Goal: Navigation & Orientation: Find specific page/section

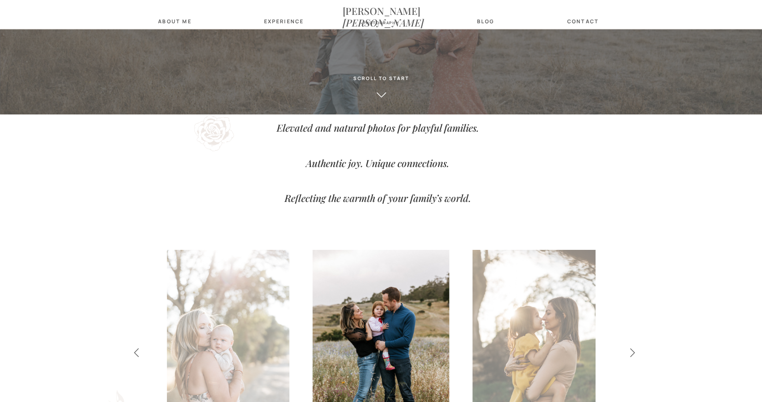
scroll to position [306, 0]
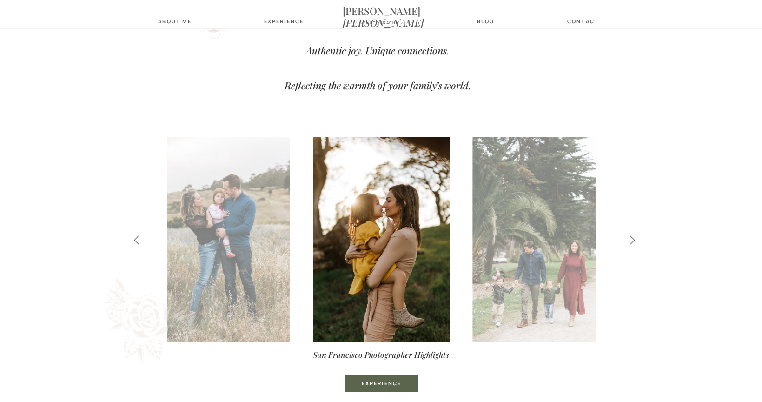
click at [627, 239] on icon at bounding box center [632, 240] width 11 height 10
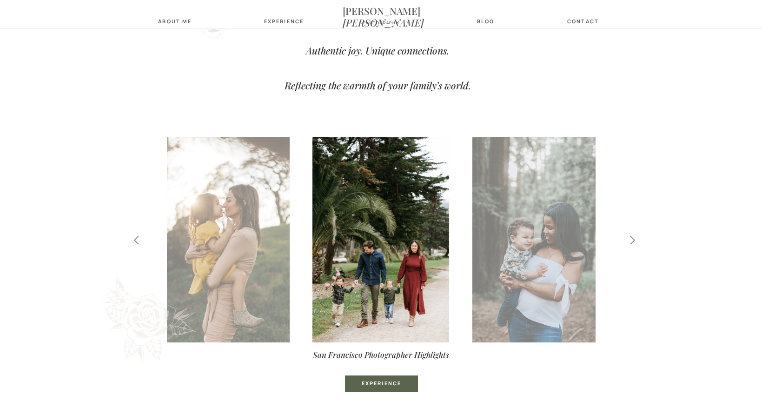
click at [627, 239] on icon at bounding box center [632, 240] width 11 height 10
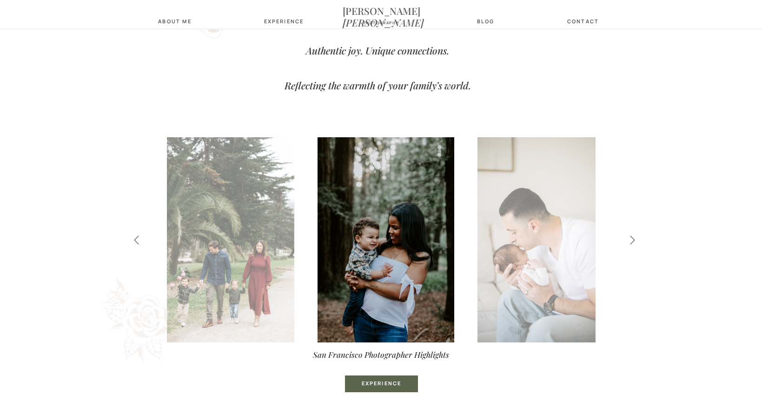
click at [627, 239] on icon at bounding box center [632, 240] width 11 height 10
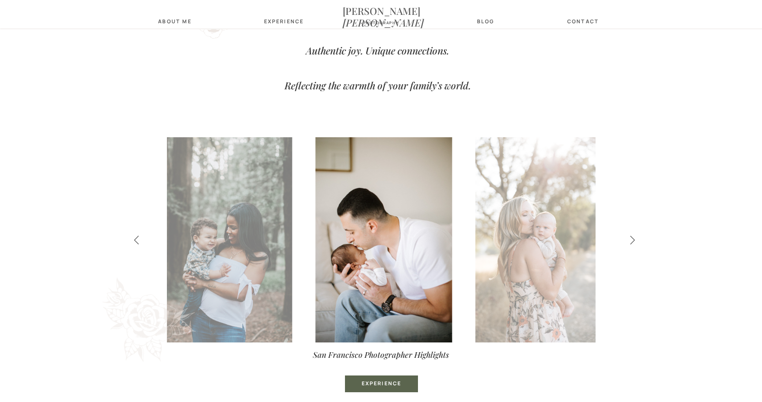
click at [627, 239] on icon at bounding box center [632, 240] width 11 height 10
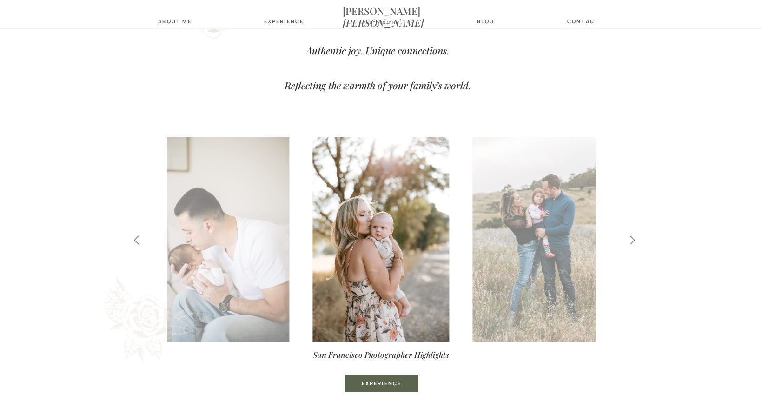
click at [627, 239] on icon at bounding box center [632, 240] width 11 height 10
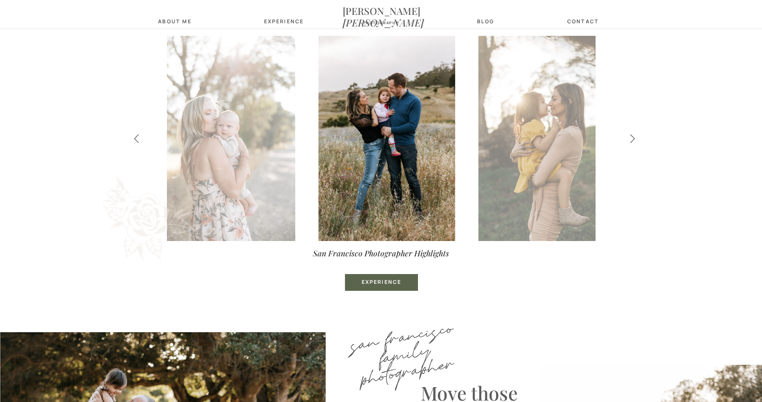
scroll to position [435, 0]
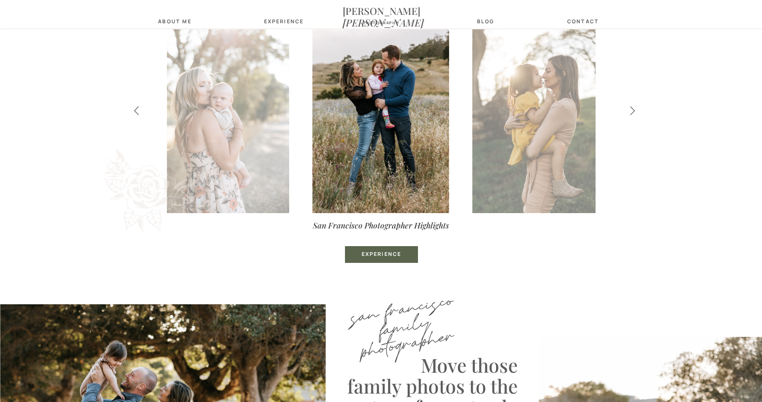
click at [390, 256] on div "Experience" at bounding box center [381, 255] width 59 height 8
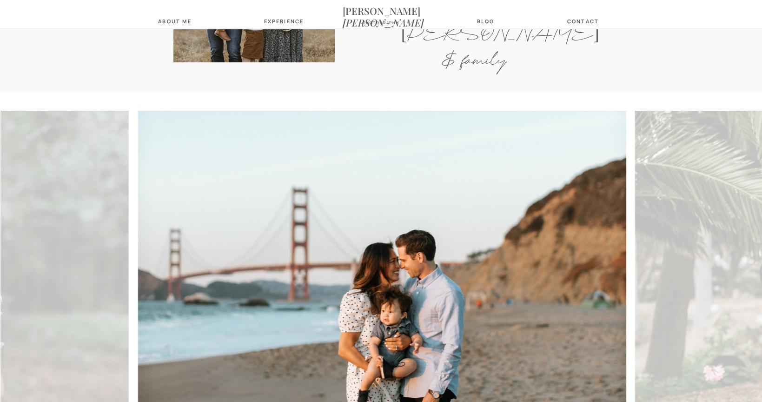
scroll to position [2320, 0]
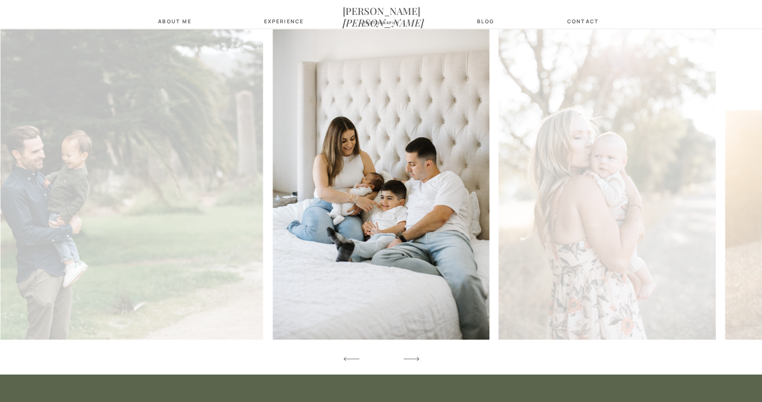
click at [416, 360] on icon at bounding box center [411, 358] width 20 height 27
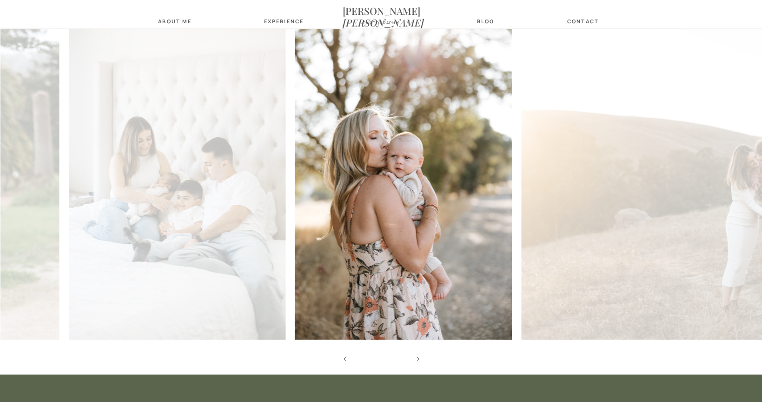
click at [416, 360] on icon at bounding box center [411, 358] width 20 height 27
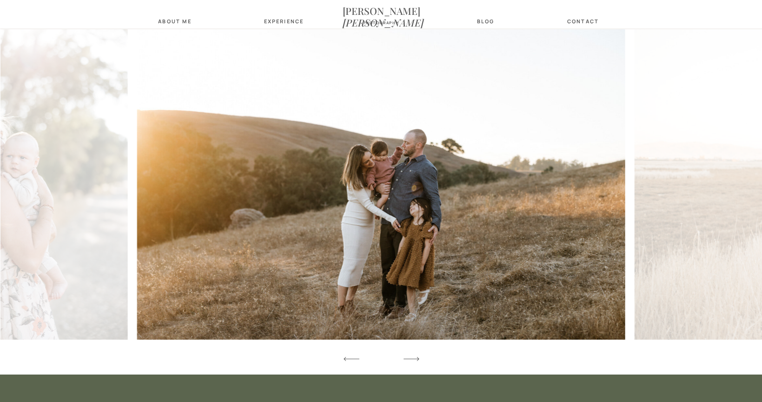
click at [416, 360] on icon at bounding box center [411, 358] width 20 height 27
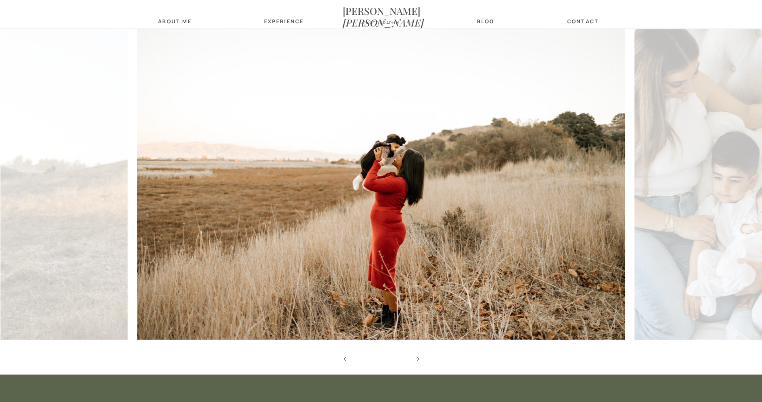
click at [417, 360] on icon at bounding box center [411, 358] width 20 height 27
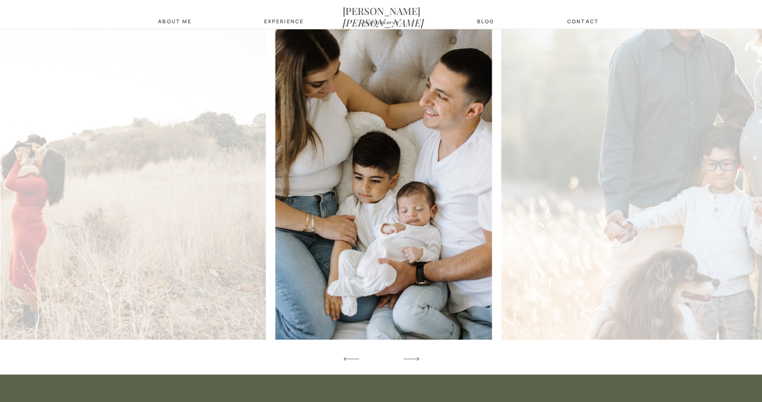
click at [417, 360] on icon at bounding box center [411, 358] width 20 height 27
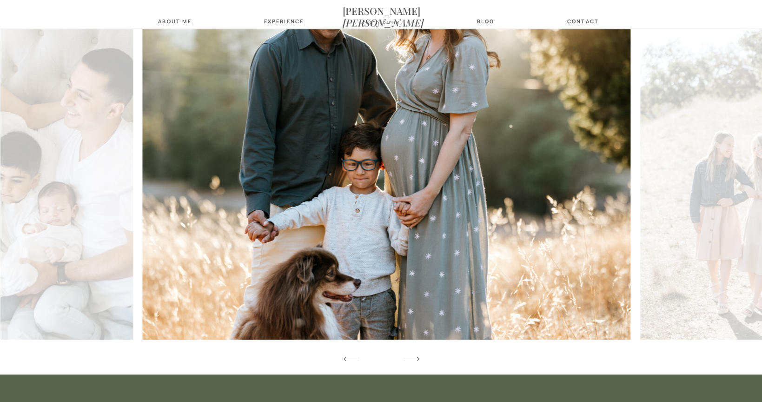
click at [417, 360] on icon at bounding box center [411, 358] width 20 height 27
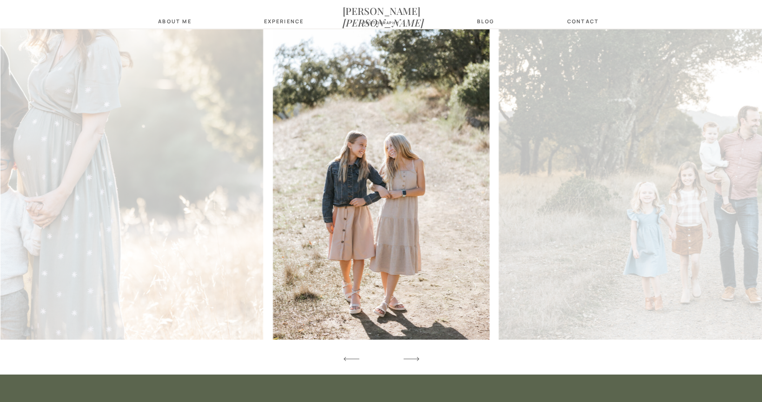
click at [417, 360] on icon at bounding box center [411, 358] width 20 height 27
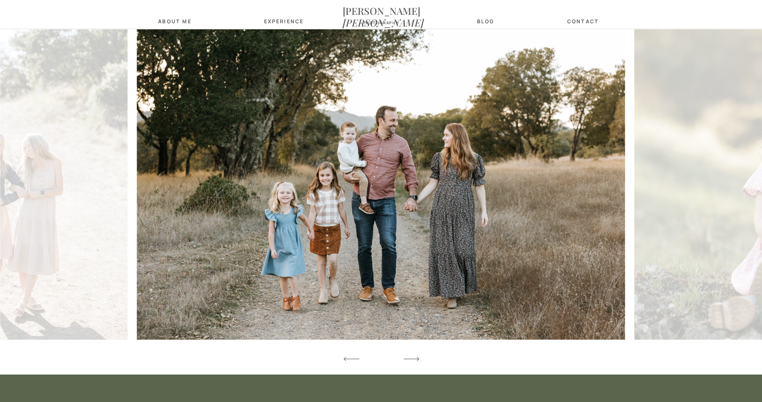
click at [417, 360] on icon at bounding box center [411, 358] width 20 height 27
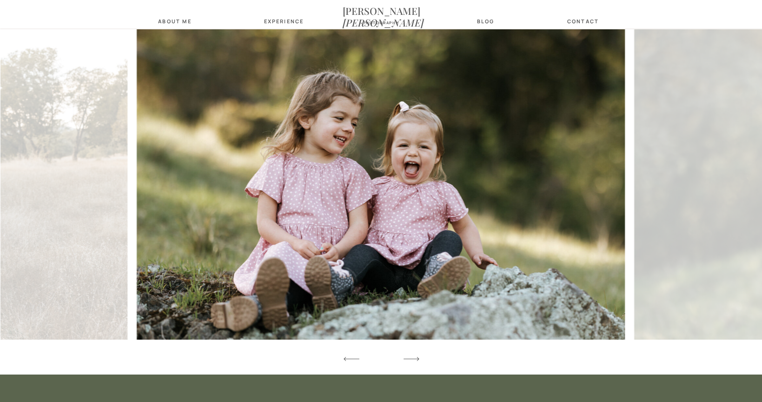
click at [417, 360] on icon at bounding box center [411, 358] width 20 height 27
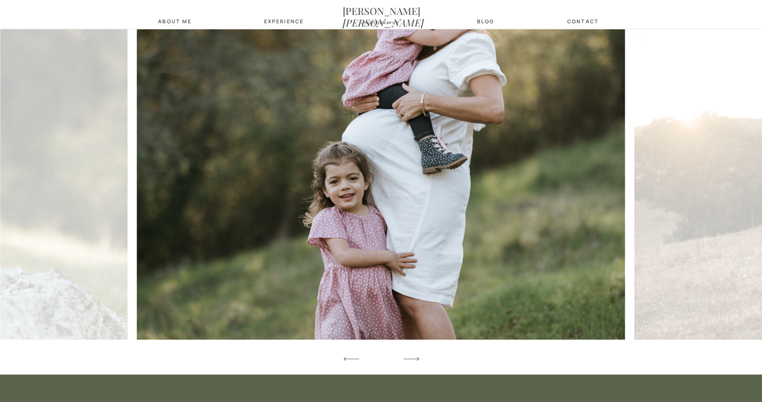
click at [417, 360] on icon at bounding box center [411, 358] width 20 height 27
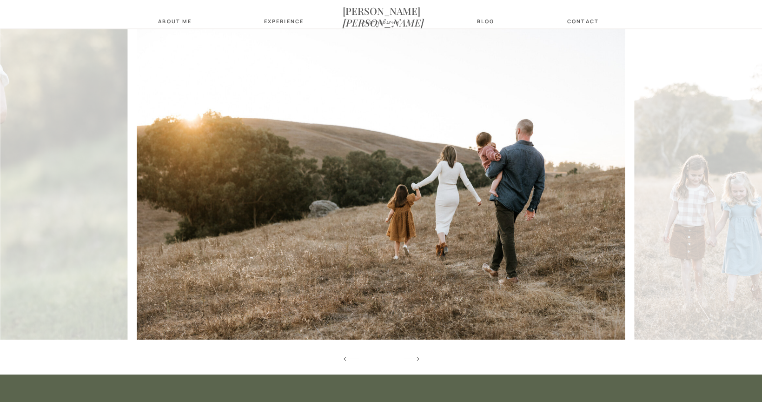
click at [417, 360] on icon at bounding box center [411, 358] width 20 height 27
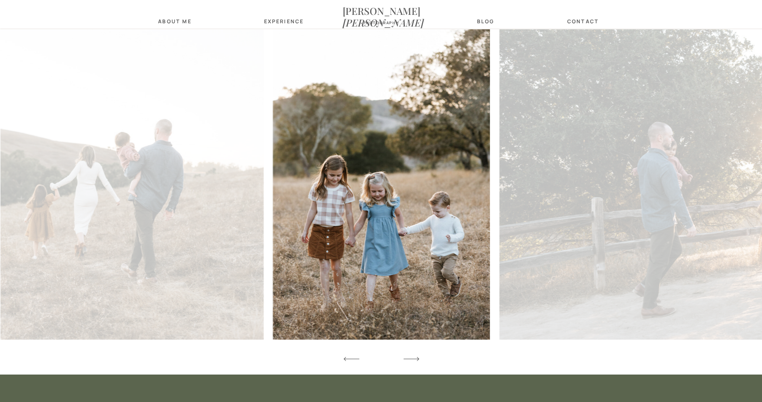
click at [417, 360] on icon at bounding box center [411, 358] width 20 height 27
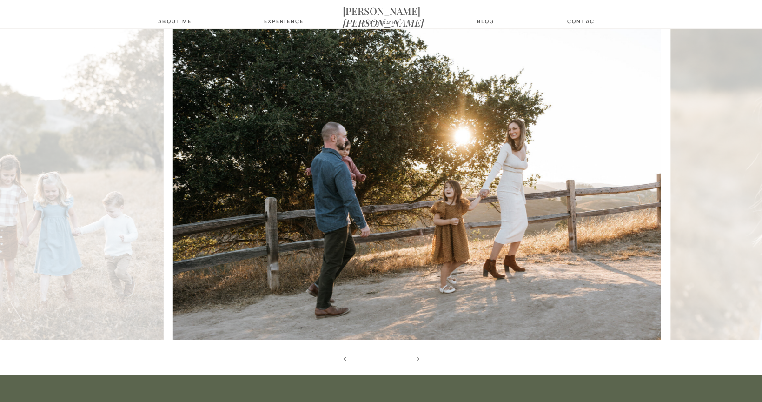
click at [417, 360] on icon at bounding box center [411, 358] width 20 height 27
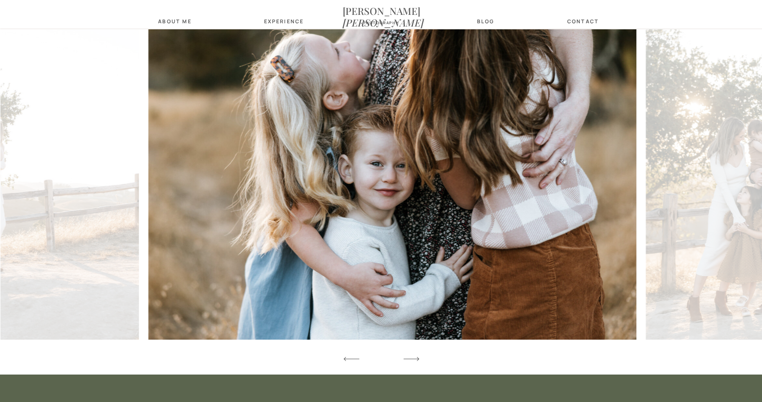
click at [417, 360] on icon at bounding box center [411, 358] width 20 height 27
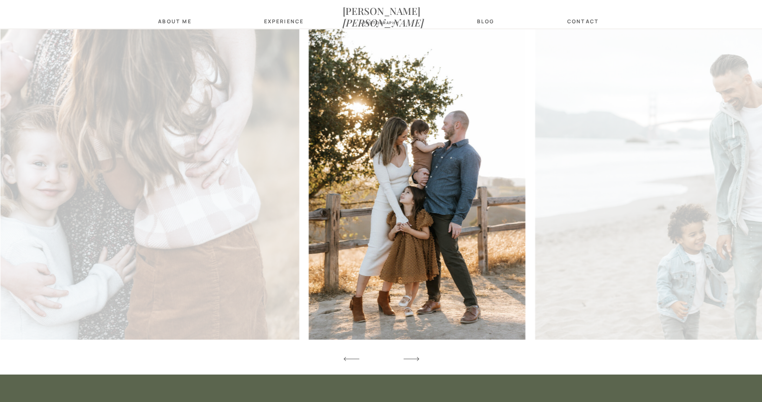
click at [417, 360] on icon at bounding box center [411, 358] width 20 height 27
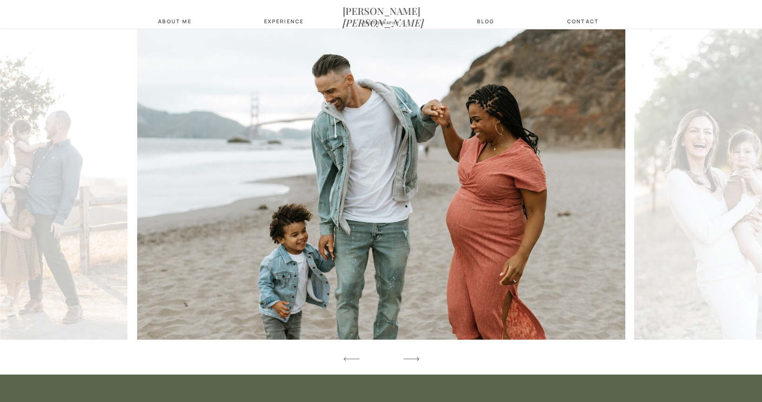
click at [417, 360] on icon at bounding box center [411, 358] width 20 height 27
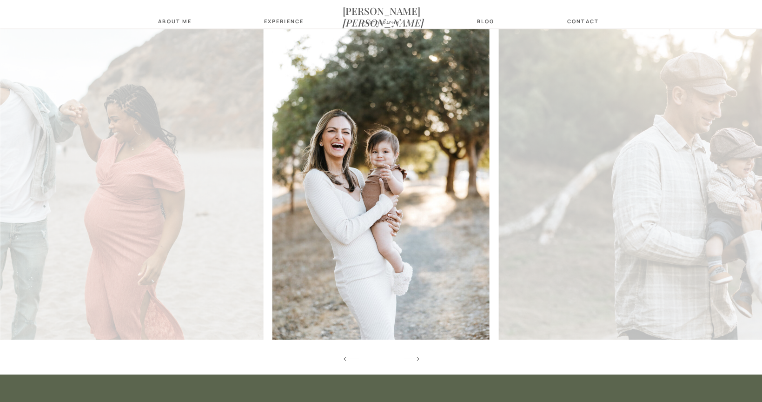
click at [417, 360] on icon at bounding box center [411, 358] width 20 height 27
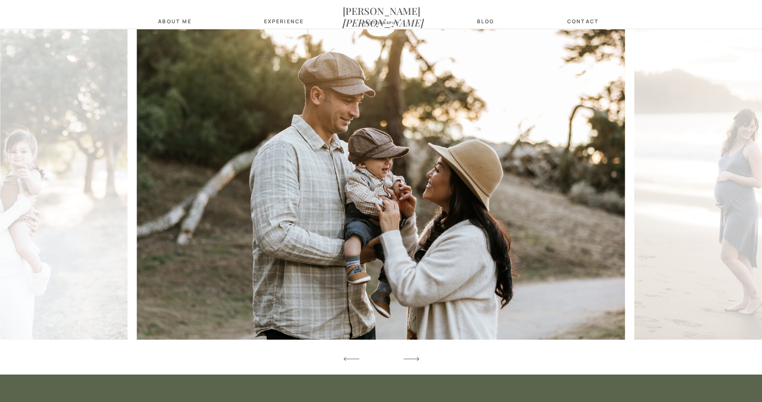
click at [417, 360] on icon at bounding box center [411, 358] width 20 height 27
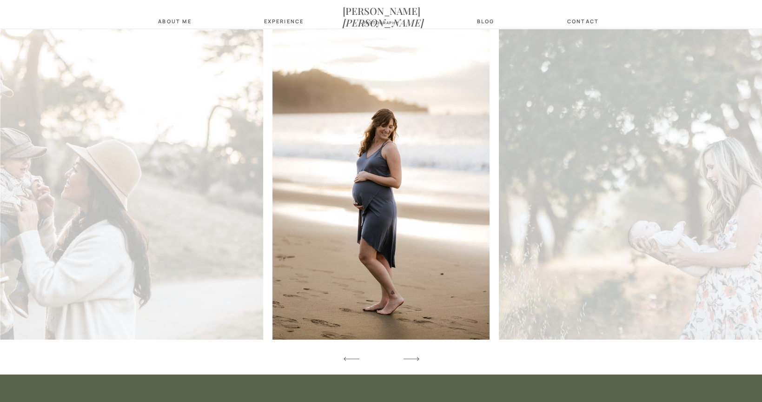
click at [417, 360] on icon at bounding box center [411, 358] width 20 height 27
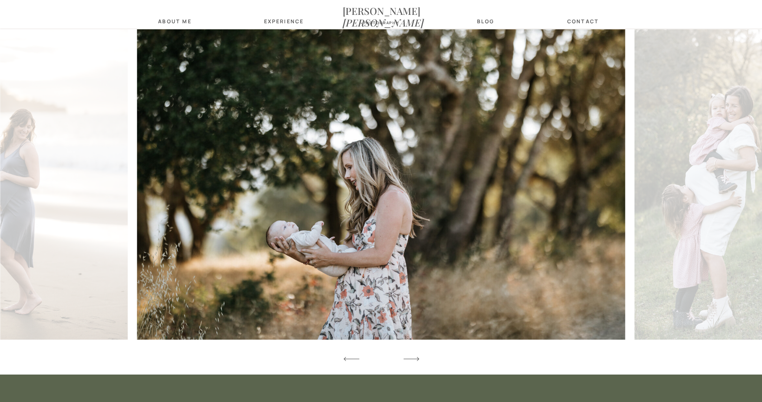
click at [417, 360] on icon at bounding box center [411, 358] width 20 height 27
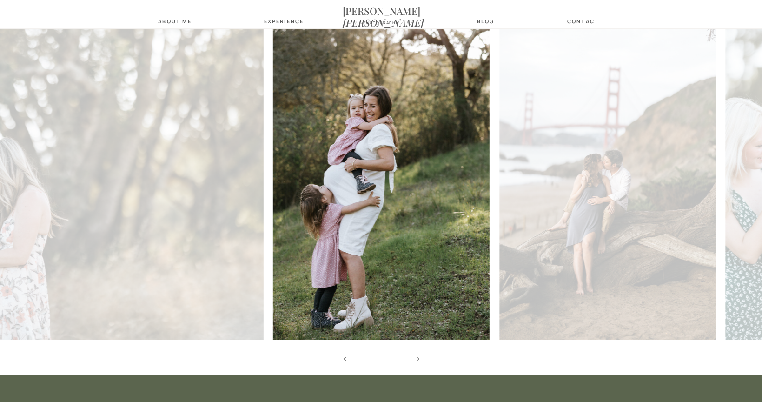
click at [417, 360] on icon at bounding box center [411, 358] width 20 height 27
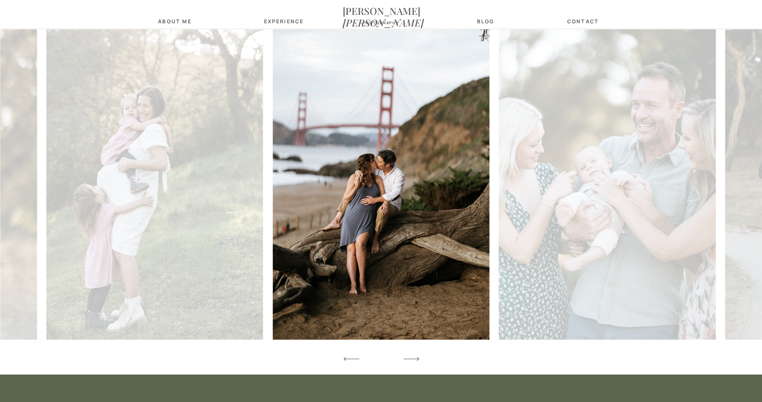
click at [417, 360] on icon at bounding box center [411, 358] width 20 height 27
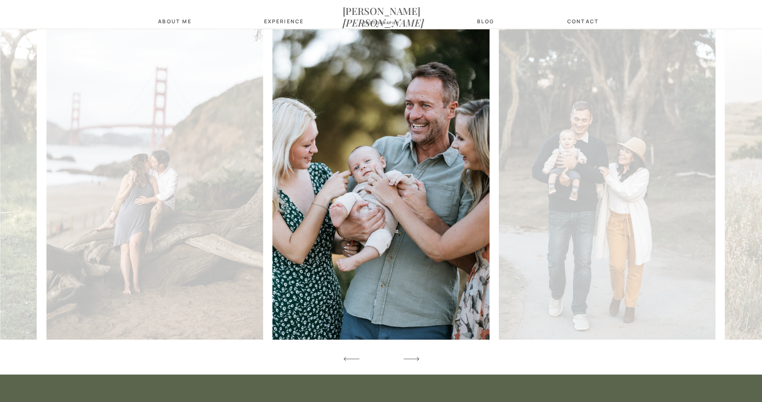
click at [417, 360] on icon at bounding box center [411, 358] width 20 height 27
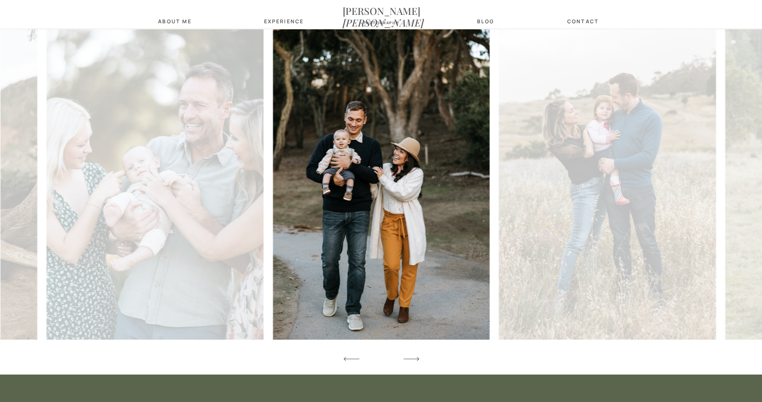
click at [417, 360] on icon at bounding box center [411, 358] width 20 height 27
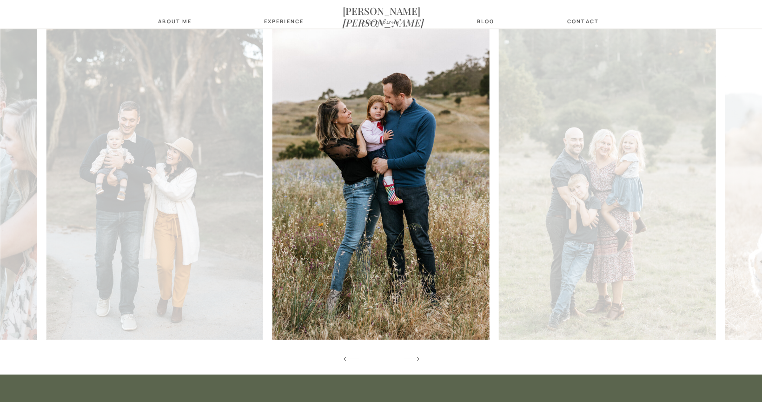
click at [417, 360] on icon at bounding box center [411, 358] width 20 height 27
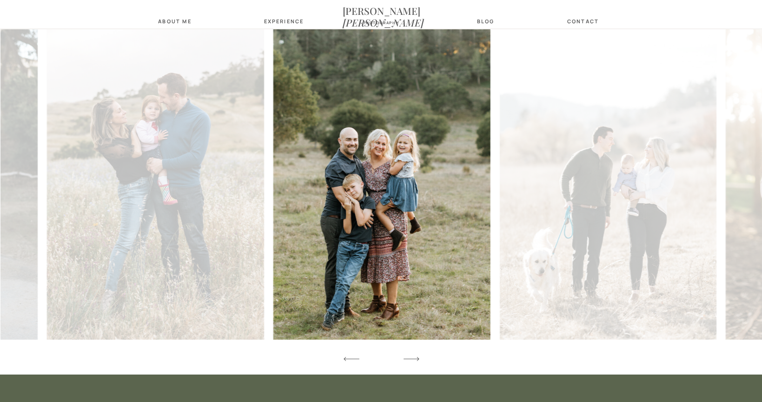
click at [417, 360] on icon at bounding box center [411, 358] width 20 height 27
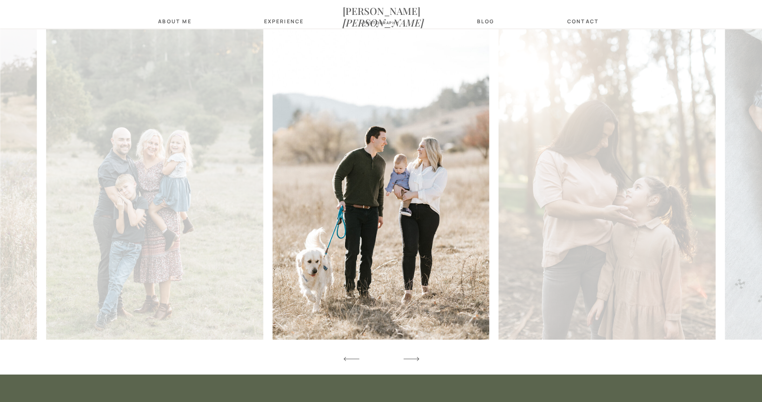
click at [417, 360] on icon at bounding box center [411, 358] width 20 height 27
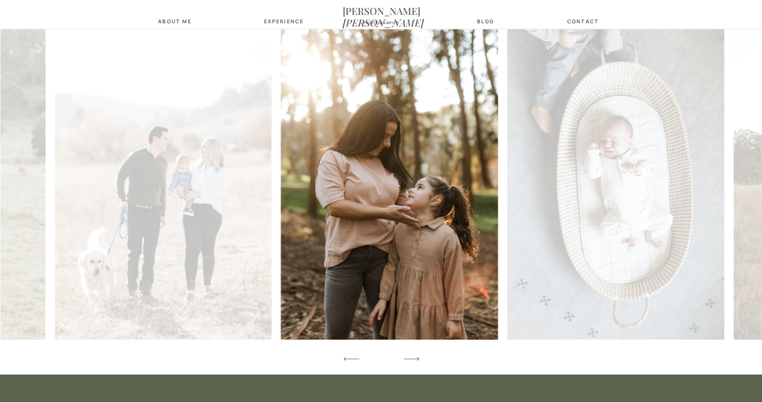
click at [417, 360] on icon at bounding box center [411, 358] width 20 height 27
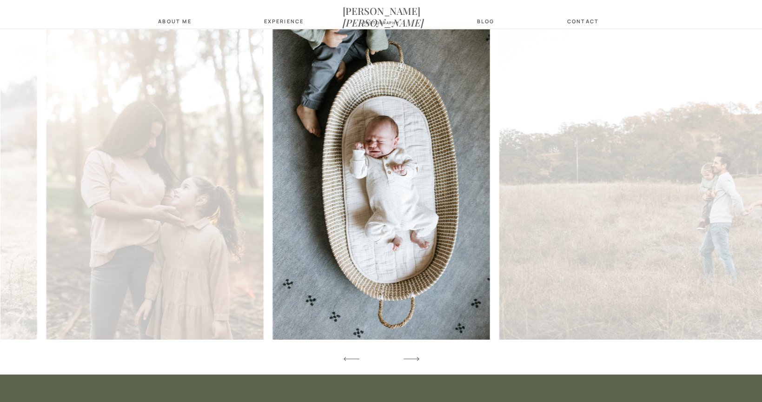
click at [417, 360] on icon at bounding box center [411, 358] width 20 height 27
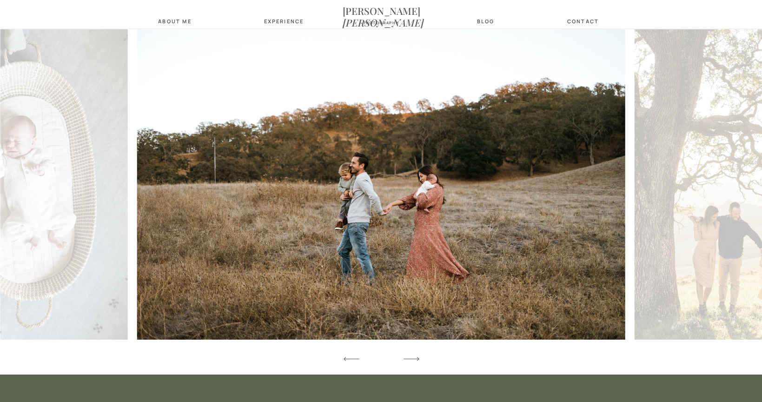
click at [417, 360] on icon at bounding box center [411, 358] width 20 height 27
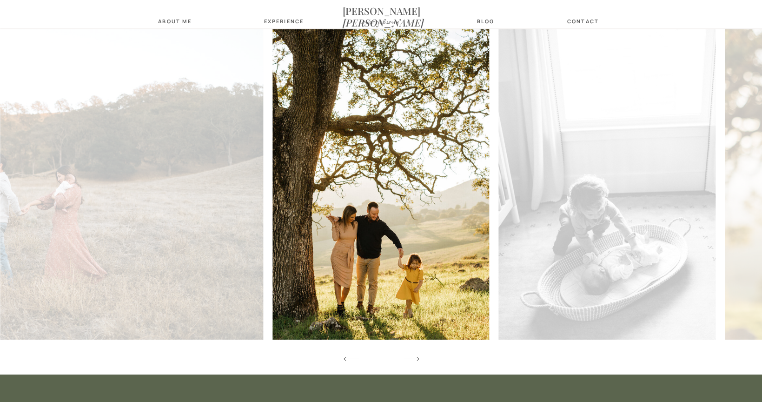
click at [417, 360] on icon at bounding box center [411, 358] width 20 height 27
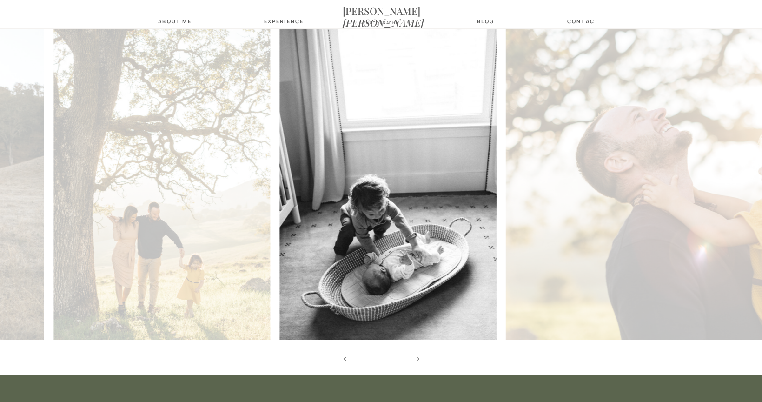
click at [417, 360] on icon at bounding box center [411, 358] width 20 height 27
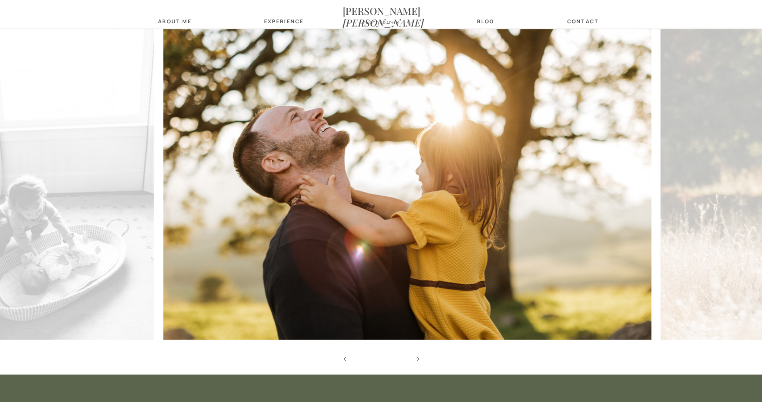
click at [417, 360] on icon at bounding box center [411, 358] width 20 height 27
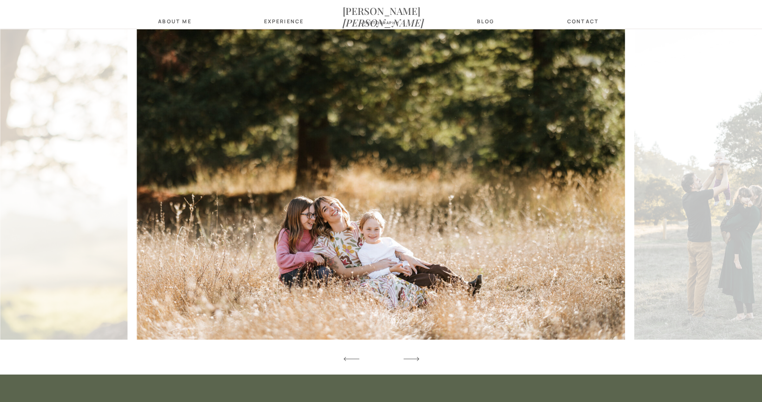
click at [417, 360] on icon at bounding box center [411, 358] width 20 height 27
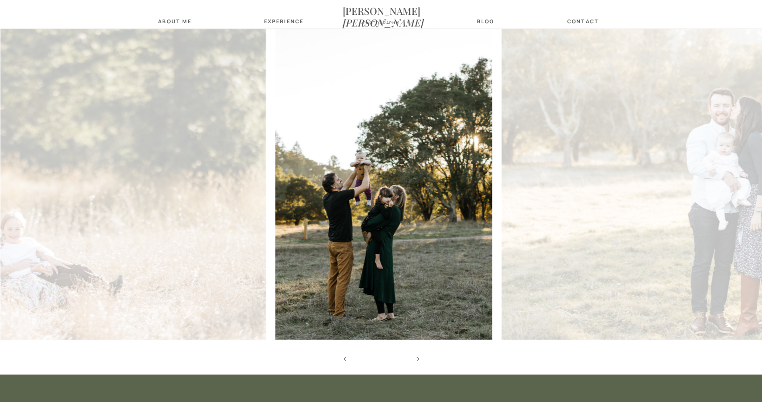
click at [417, 360] on icon at bounding box center [411, 358] width 20 height 27
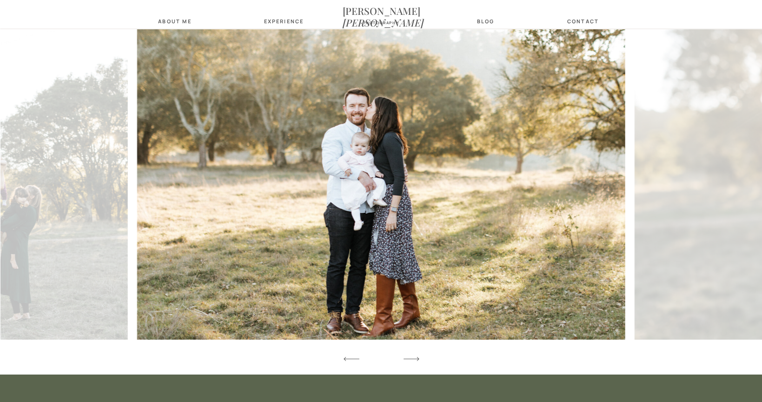
click at [417, 360] on icon at bounding box center [411, 358] width 20 height 27
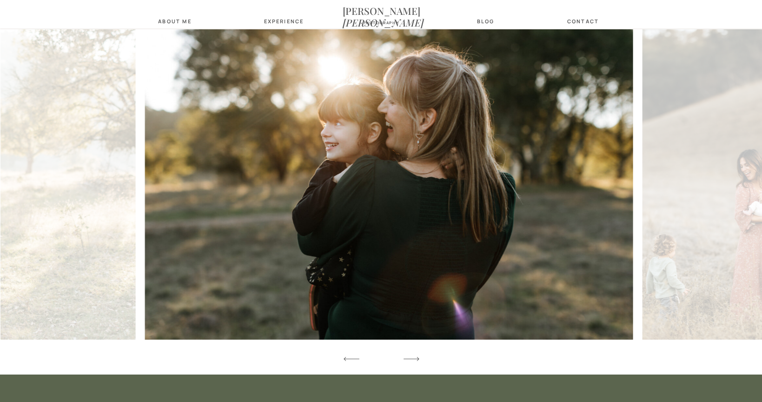
click at [417, 360] on icon at bounding box center [411, 358] width 20 height 27
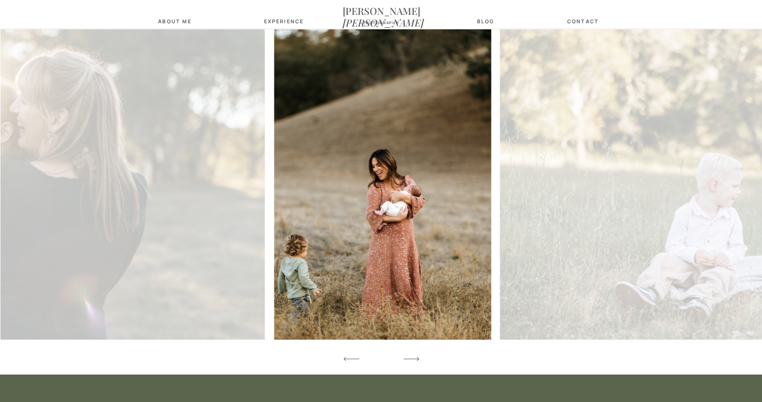
click at [417, 360] on icon at bounding box center [411, 358] width 20 height 27
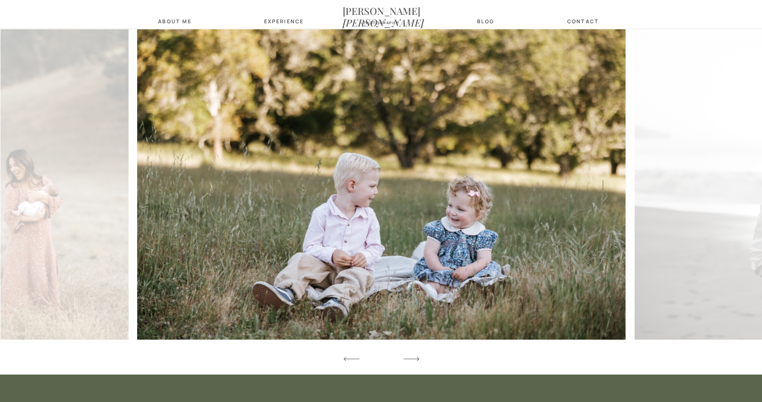
click at [417, 360] on icon at bounding box center [411, 358] width 20 height 27
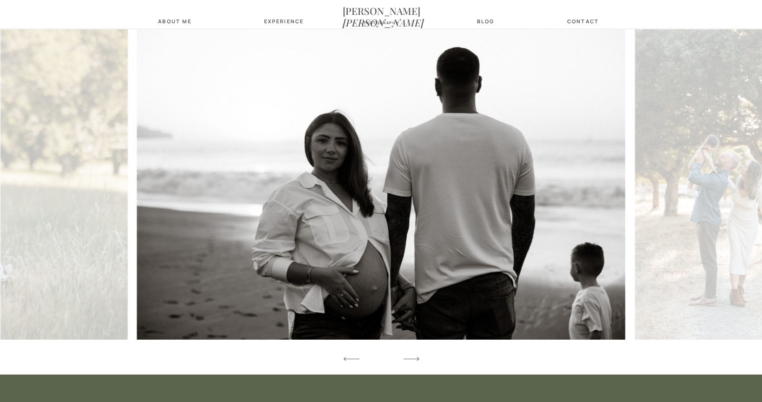
click at [417, 360] on icon at bounding box center [411, 358] width 20 height 27
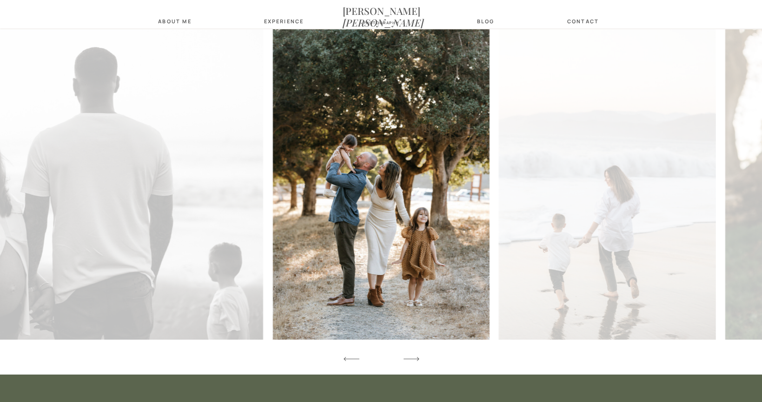
click at [417, 360] on icon at bounding box center [411, 358] width 20 height 27
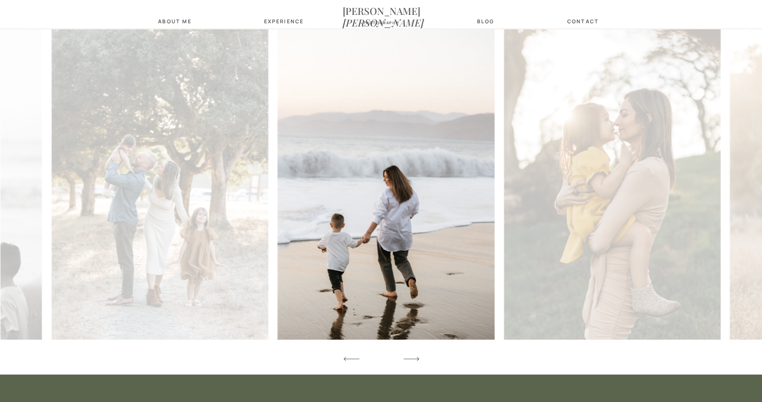
click at [417, 360] on icon at bounding box center [411, 358] width 20 height 27
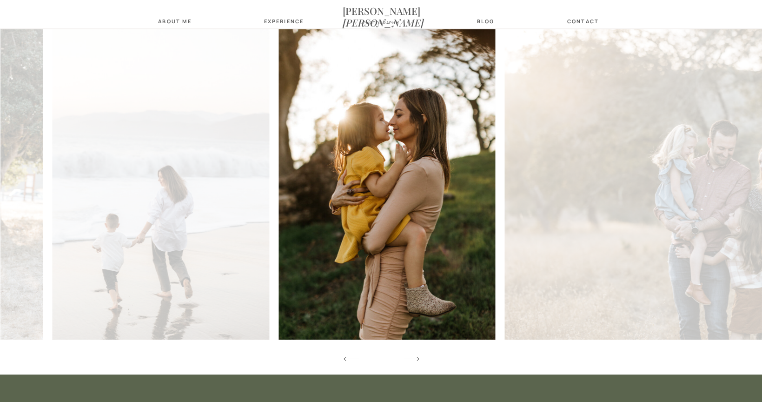
click at [417, 360] on icon at bounding box center [411, 358] width 20 height 27
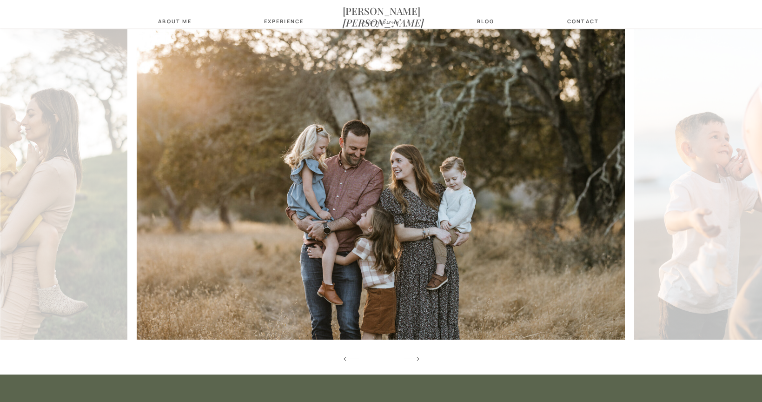
click at [417, 360] on icon at bounding box center [411, 358] width 20 height 27
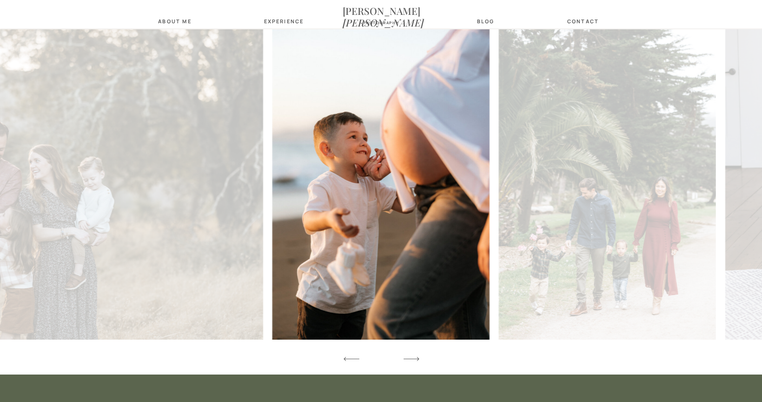
click at [417, 360] on icon at bounding box center [411, 358] width 20 height 27
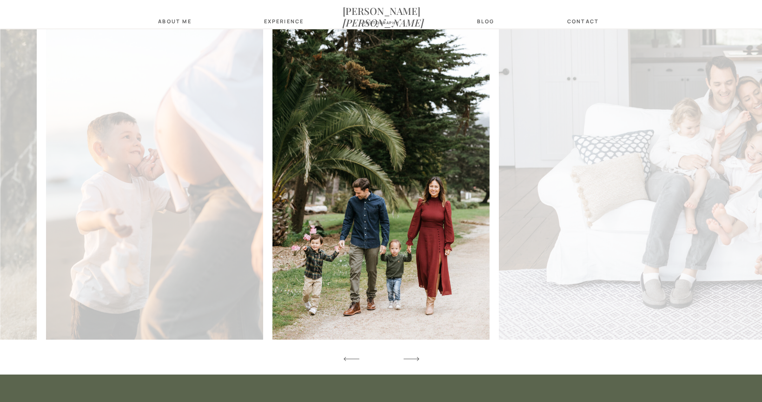
click at [417, 360] on icon at bounding box center [411, 358] width 20 height 27
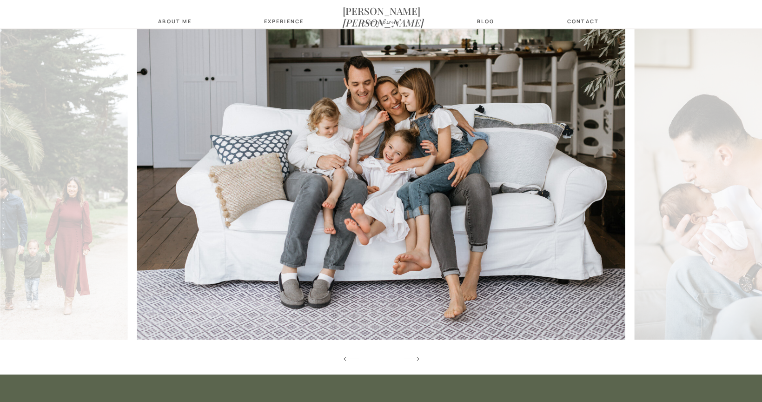
click at [357, 360] on icon at bounding box center [351, 358] width 20 height 27
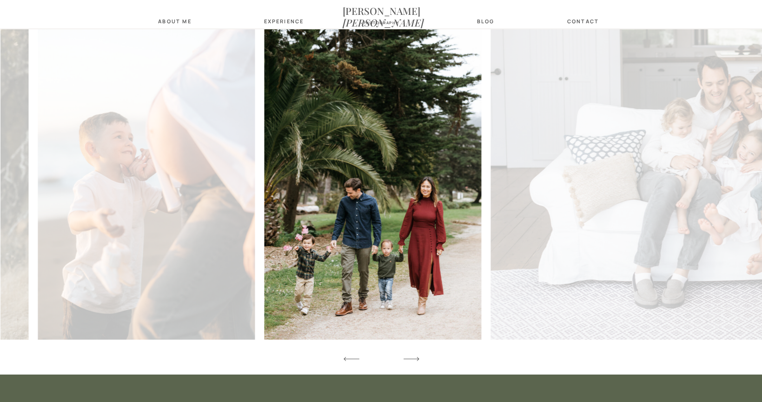
click at [357, 360] on icon at bounding box center [351, 358] width 20 height 27
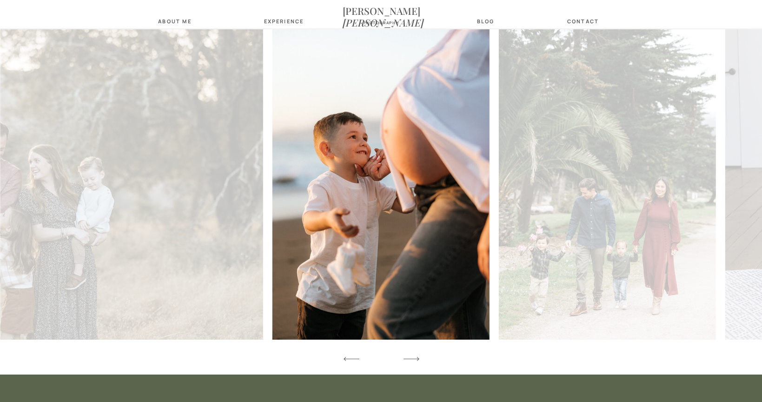
click at [416, 356] on icon at bounding box center [411, 358] width 20 height 27
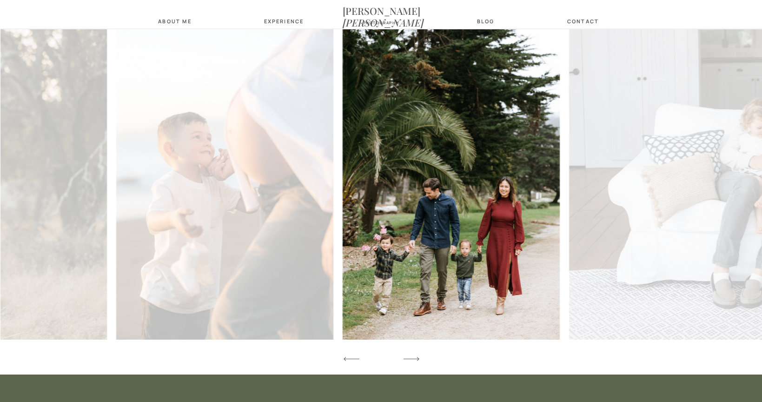
click at [416, 356] on icon at bounding box center [411, 358] width 20 height 27
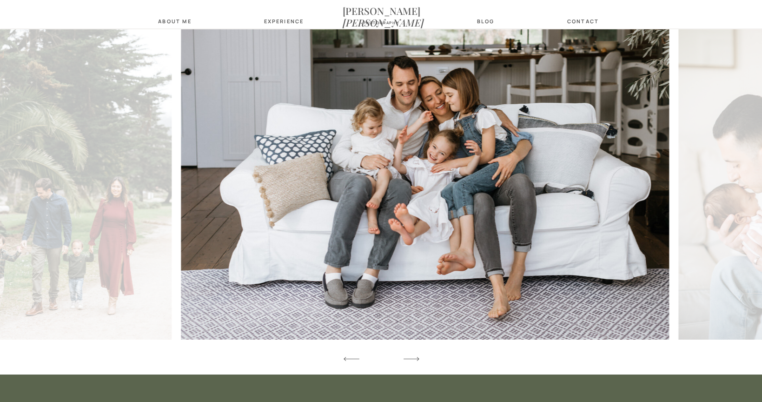
click at [416, 356] on icon at bounding box center [411, 358] width 20 height 27
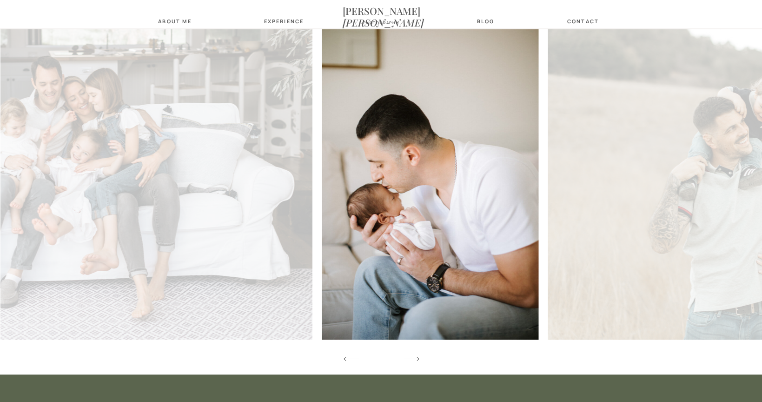
click at [416, 356] on icon at bounding box center [411, 358] width 20 height 27
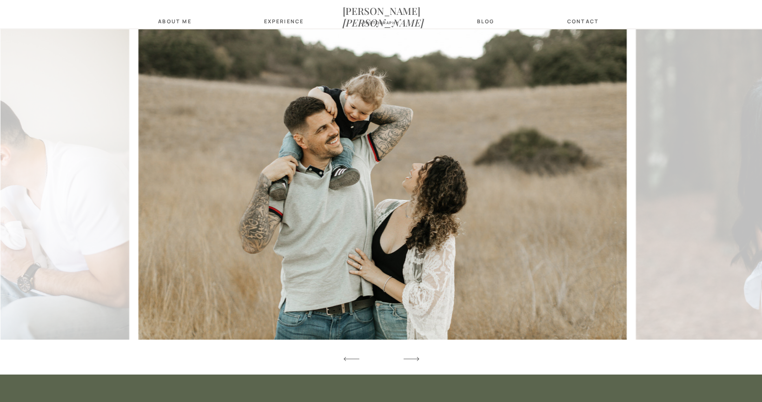
click at [416, 356] on icon at bounding box center [411, 358] width 20 height 27
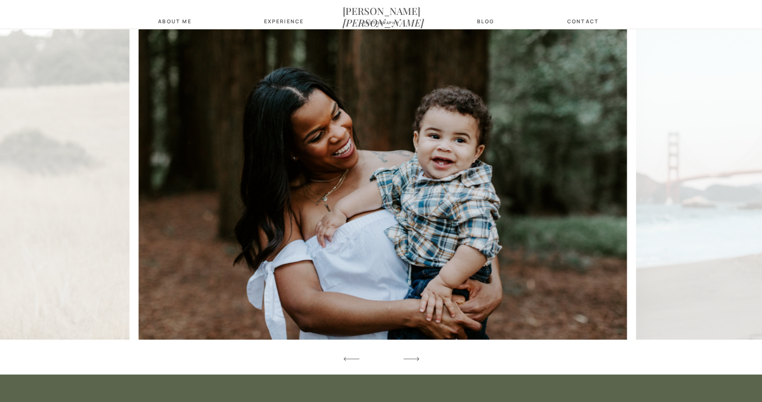
click at [416, 356] on icon at bounding box center [411, 358] width 20 height 27
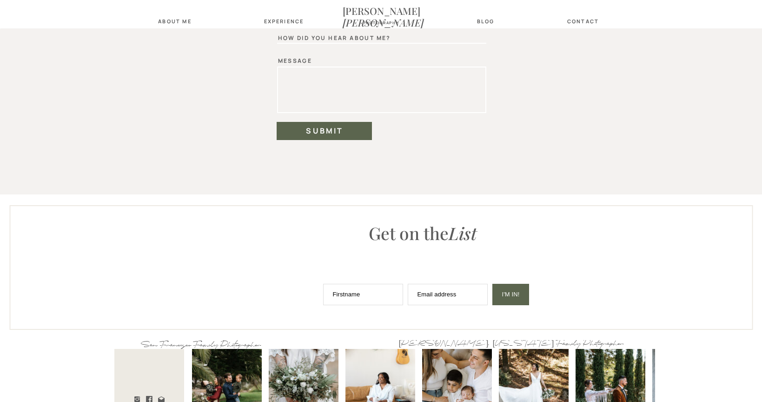
scroll to position [3805, 0]
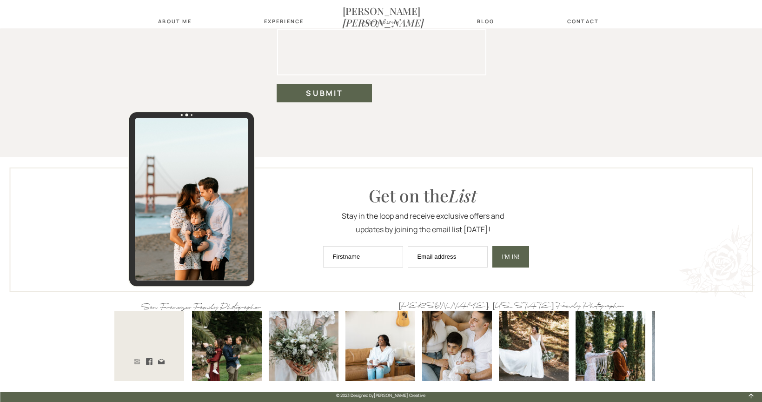
click at [136, 363] on icon at bounding box center [137, 361] width 6 height 6
